Goal: Information Seeking & Learning: Find specific page/section

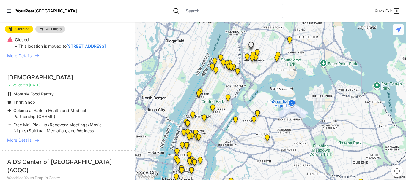
scroll to position [416, 0]
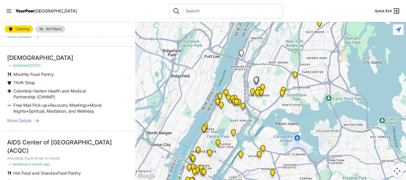
drag, startPoint x: 238, startPoint y: 79, endPoint x: 244, endPoint y: 114, distance: 35.5
click at [244, 114] on div at bounding box center [270, 101] width 271 height 158
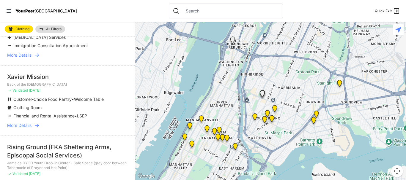
scroll to position [59, 0]
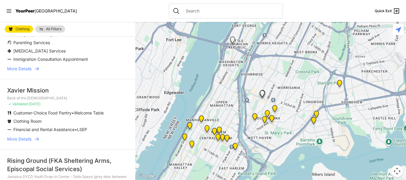
click at [201, 118] on img at bounding box center [201, 121] width 7 height 10
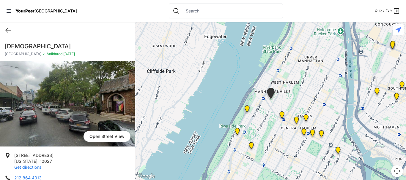
select select "recentlyUpdated"
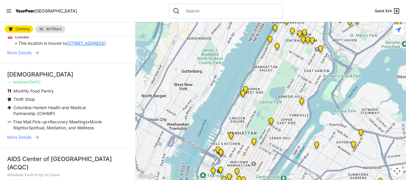
scroll to position [416, 0]
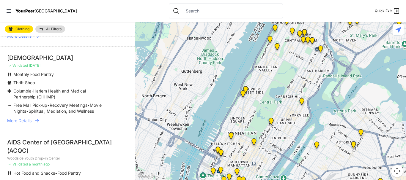
click at [34, 124] on link "More Details" at bounding box center [67, 121] width 121 height 6
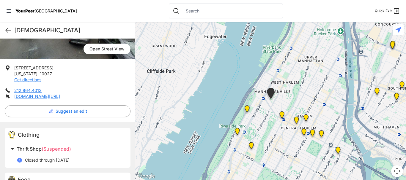
scroll to position [89, 0]
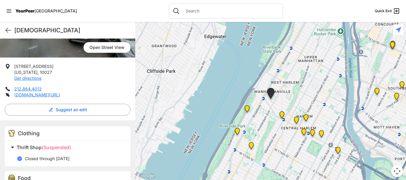
select select "recentlyUpdated"
